Goal: Check status: Check status

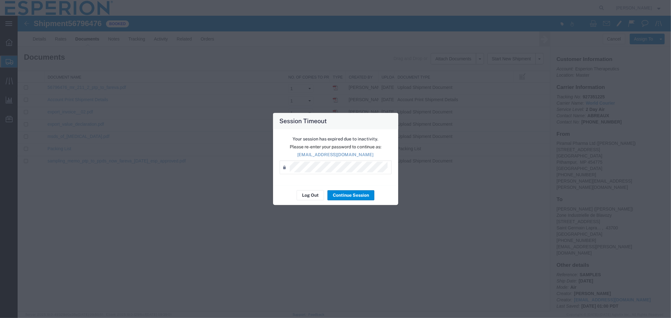
click at [346, 195] on button "Continue Session" at bounding box center [350, 196] width 47 height 10
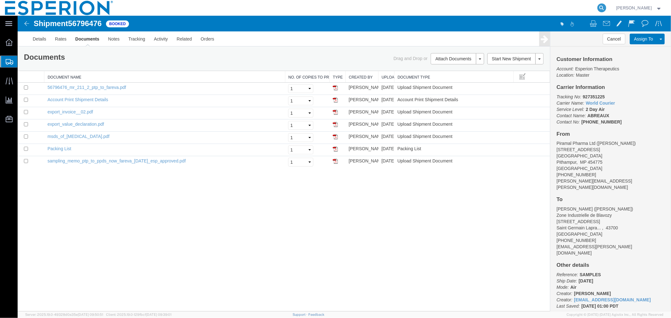
click at [598, 9] on icon at bounding box center [601, 7] width 9 height 9
click at [558, 8] on input "search" at bounding box center [501, 7] width 191 height 15
paste input "56809209"
type input "56809209"
click at [600, 7] on icon at bounding box center [601, 7] width 9 height 9
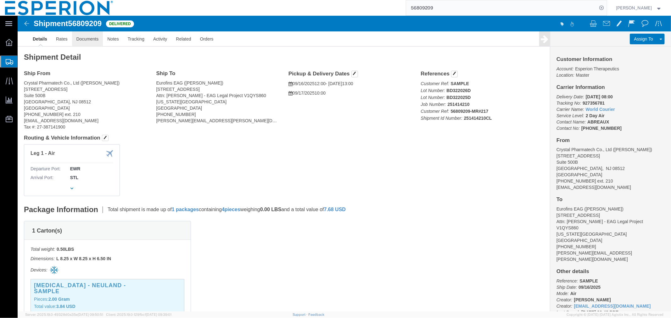
click link "Documents"
